Goal: Task Accomplishment & Management: Use online tool/utility

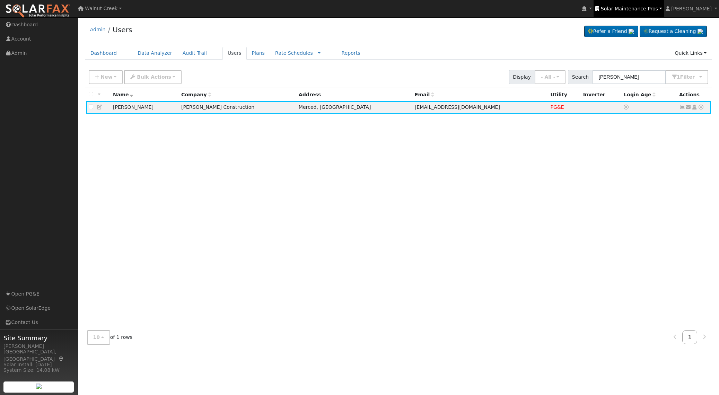
click at [658, 10] on span "Solar Maintenance Pros" at bounding box center [629, 9] width 57 height 6
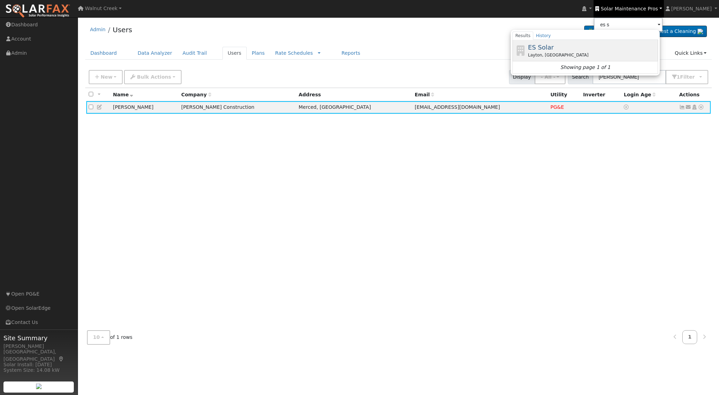
click at [599, 51] on div "ES Solar Layton, [GEOGRAPHIC_DATA]" at bounding box center [592, 51] width 129 height 16
type input "ES Solar"
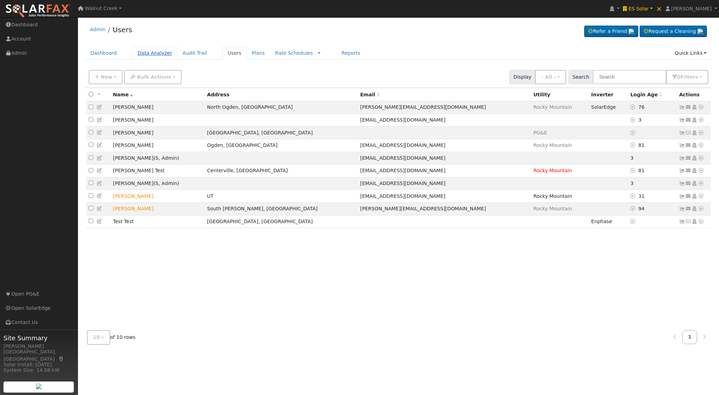
click at [148, 52] on link "Data Analyzer" at bounding box center [154, 53] width 45 height 13
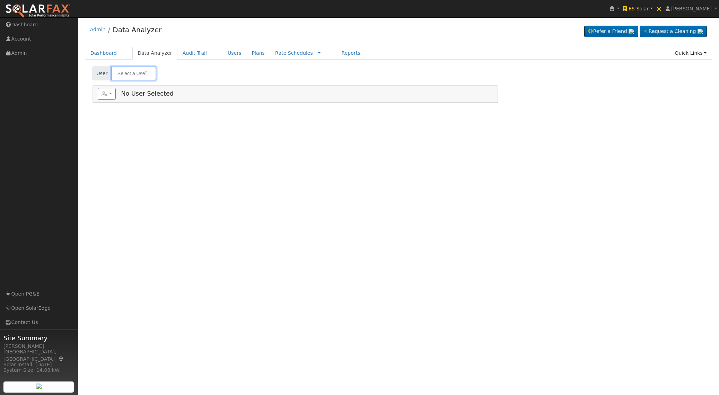
type input "[PERSON_NAME]"
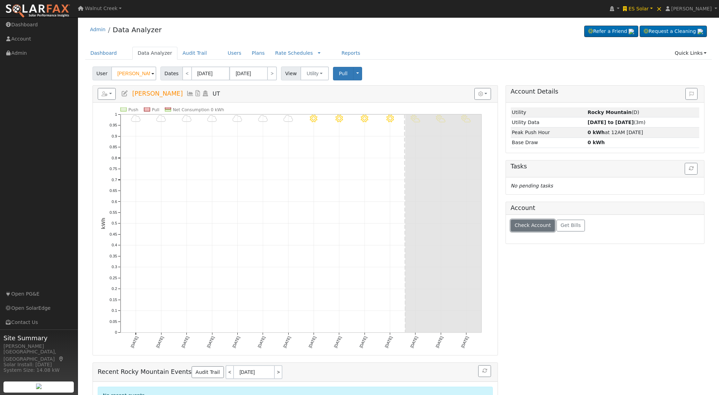
click at [524, 225] on span "Check Account" at bounding box center [533, 225] width 36 height 6
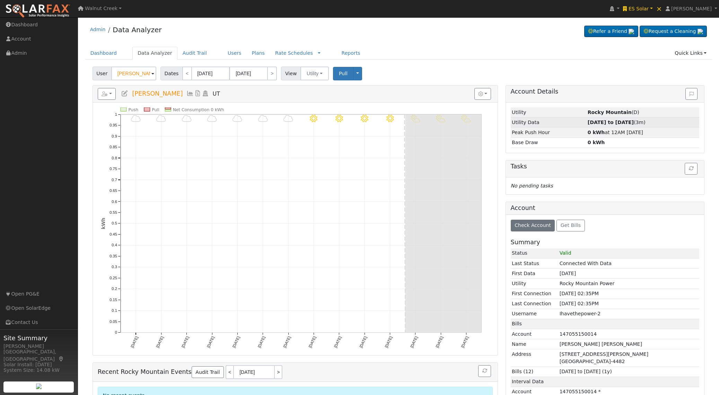
click at [624, 123] on strong "07/21/25 to 09/04/25" at bounding box center [611, 123] width 46 height 6
type input "07/21/2025"
type input "09/04/2025"
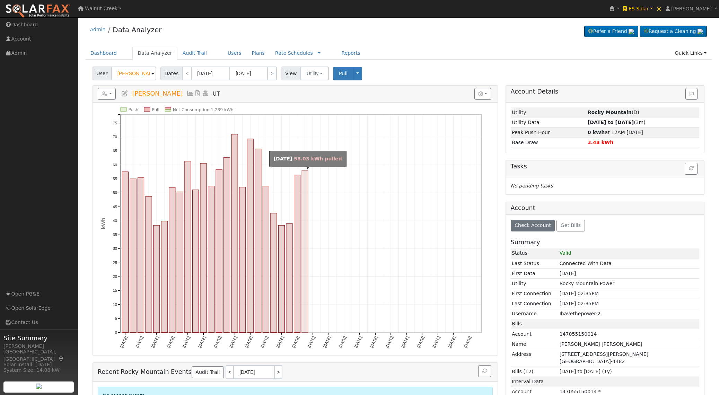
click at [307, 264] on rect "onclick=""" at bounding box center [305, 251] width 6 height 162
type input "08/13/2025"
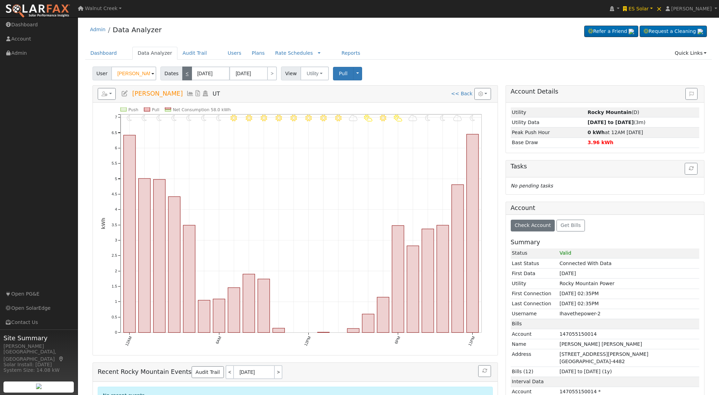
click at [186, 78] on link "<" at bounding box center [187, 74] width 10 height 14
type input "08/12/2025"
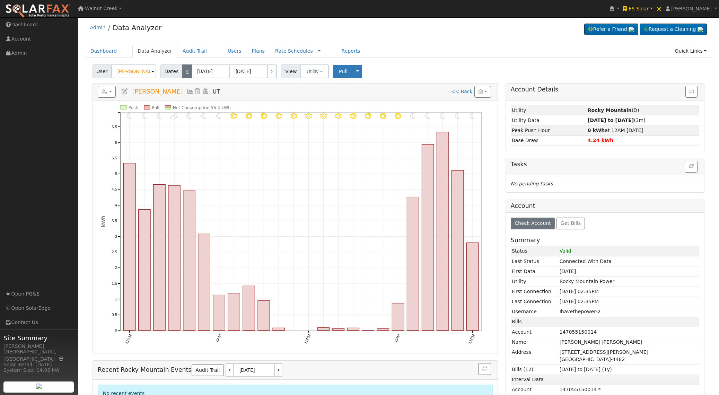
click at [186, 78] on div "User Winston Petersen Account Default Account Default Account UT 84005 Primary …" at bounding box center [398, 323] width 627 height 523
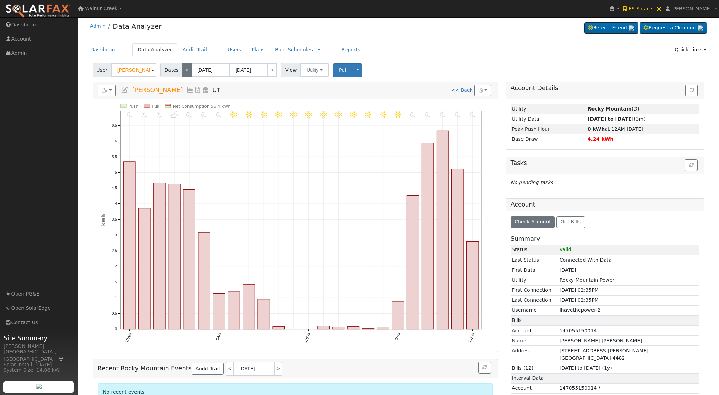
click at [186, 78] on div "User Winston Petersen Account Default Account Default Account UT 84005 Primary …" at bounding box center [398, 322] width 627 height 523
click at [186, 75] on link "<" at bounding box center [187, 70] width 10 height 14
type input "08/11/2025"
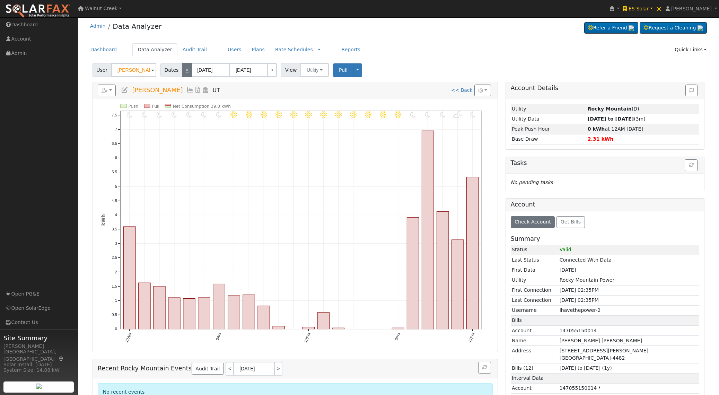
click at [185, 72] on link "<" at bounding box center [187, 70] width 10 height 14
type input "08/10/2025"
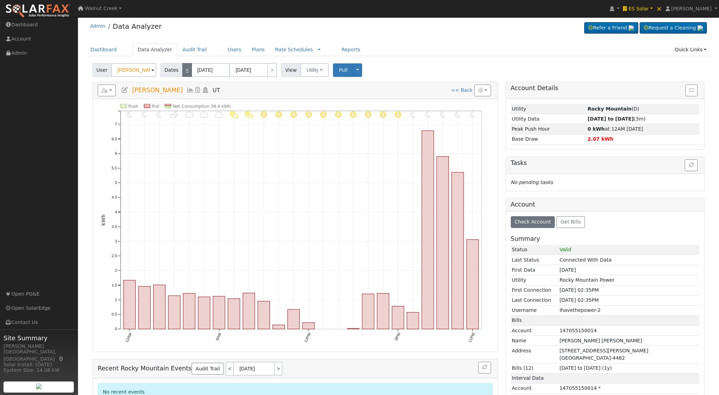
click at [185, 72] on link "<" at bounding box center [187, 70] width 10 height 14
type input "08/09/2025"
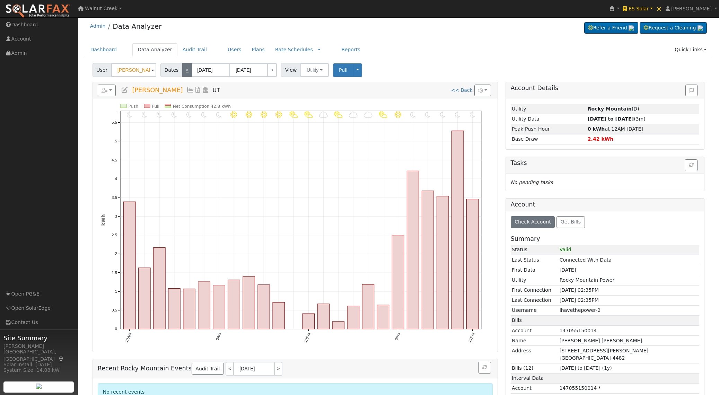
click at [185, 72] on link "<" at bounding box center [187, 70] width 10 height 14
type input "08/08/2025"
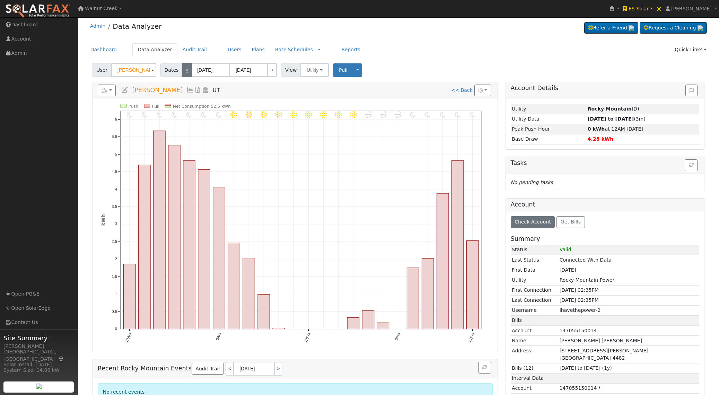
click at [185, 72] on link "<" at bounding box center [187, 70] width 10 height 14
type input "08/07/2025"
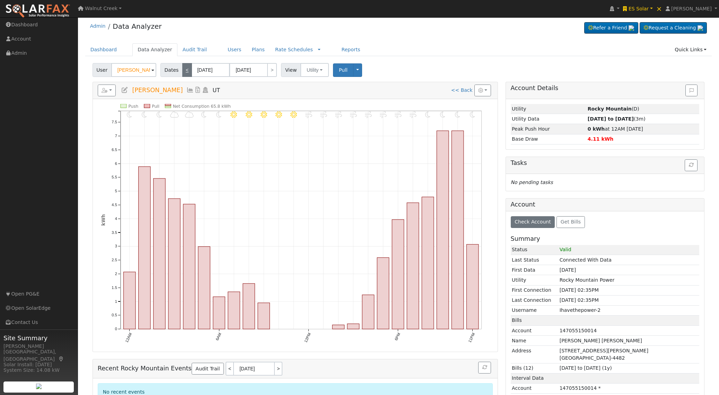
click at [185, 72] on link "<" at bounding box center [187, 70] width 10 height 14
type input "08/06/2025"
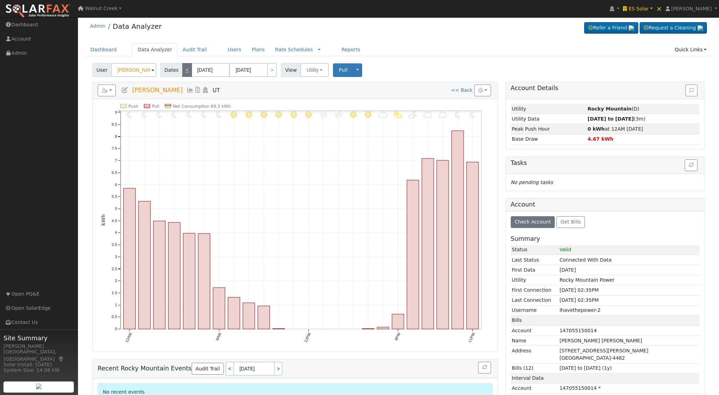
click at [185, 72] on link "<" at bounding box center [187, 70] width 10 height 14
type input "08/05/2025"
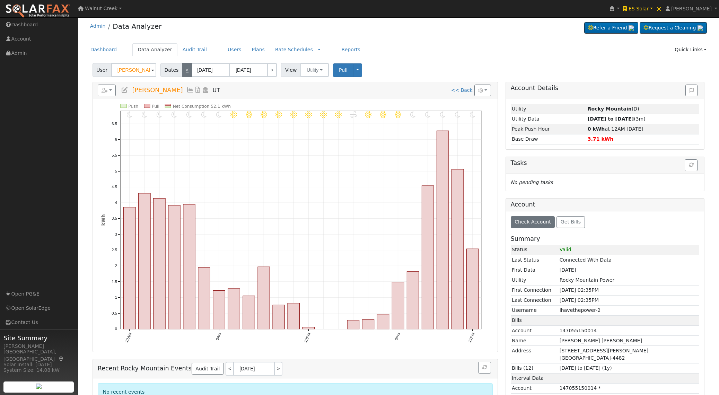
click at [185, 72] on link "<" at bounding box center [187, 70] width 10 height 14
type input "08/04/2025"
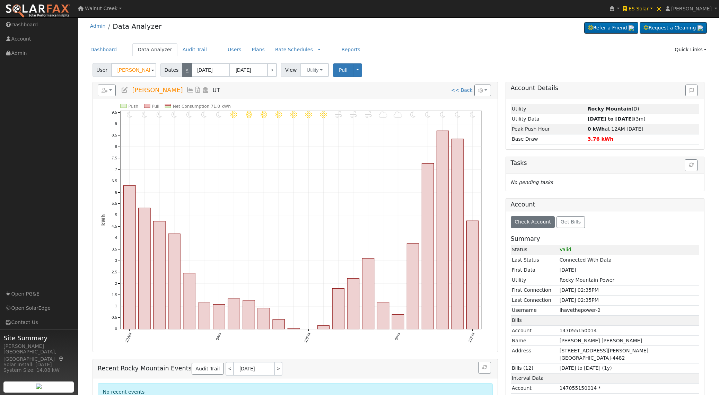
click at [185, 72] on link "<" at bounding box center [187, 70] width 10 height 14
type input "08/03/2025"
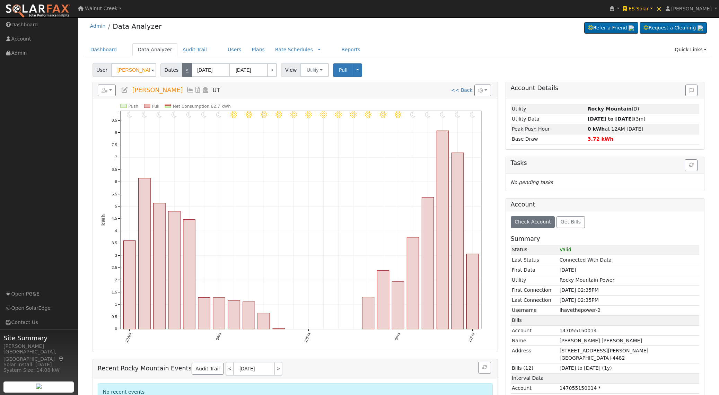
click at [185, 72] on link "<" at bounding box center [187, 70] width 10 height 14
type input "08/02/2025"
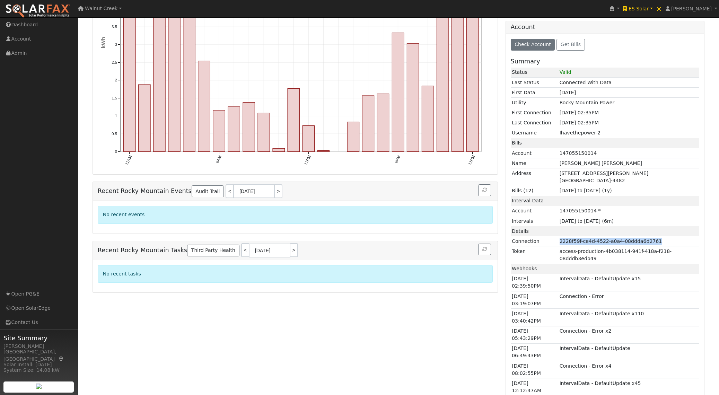
scroll to position [0, 0]
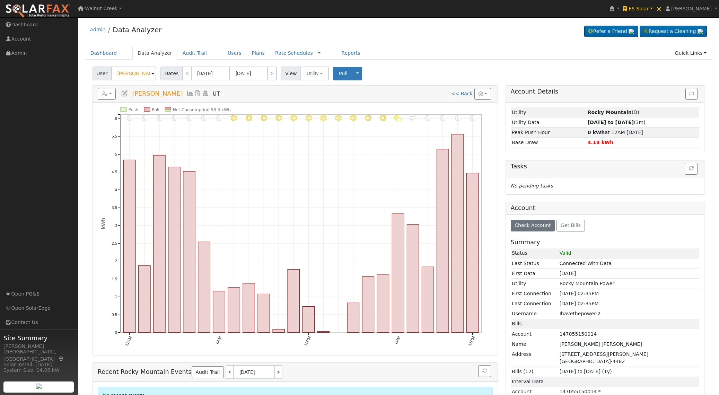
click at [139, 91] on span "Winston Petersen" at bounding box center [157, 93] width 51 height 7
drag, startPoint x: 140, startPoint y: 91, endPoint x: 190, endPoint y: 93, distance: 50.3
click at [165, 91] on span "Winston Petersen" at bounding box center [157, 93] width 51 height 7
copy h5 "Winston Petersen UT"
click at [590, 313] on td "Ihavethepower-2" at bounding box center [628, 314] width 141 height 10
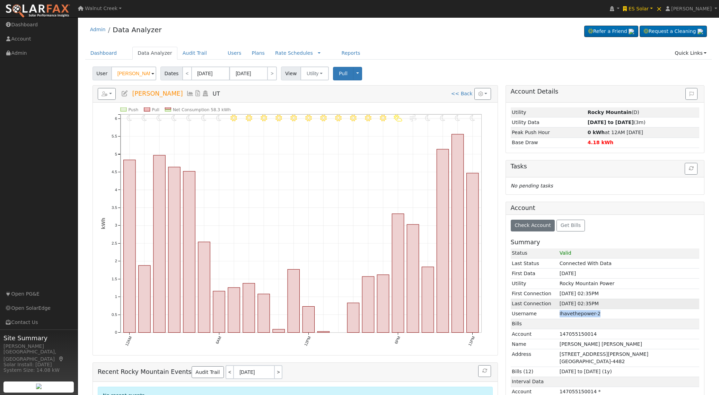
drag, startPoint x: 590, startPoint y: 313, endPoint x: 623, endPoint y: 306, distance: 33.6
click at [597, 313] on td "Ihavethepower-2" at bounding box center [628, 314] width 141 height 10
copy td "Ihavethepower-2"
